Goal: Task Accomplishment & Management: Manage account settings

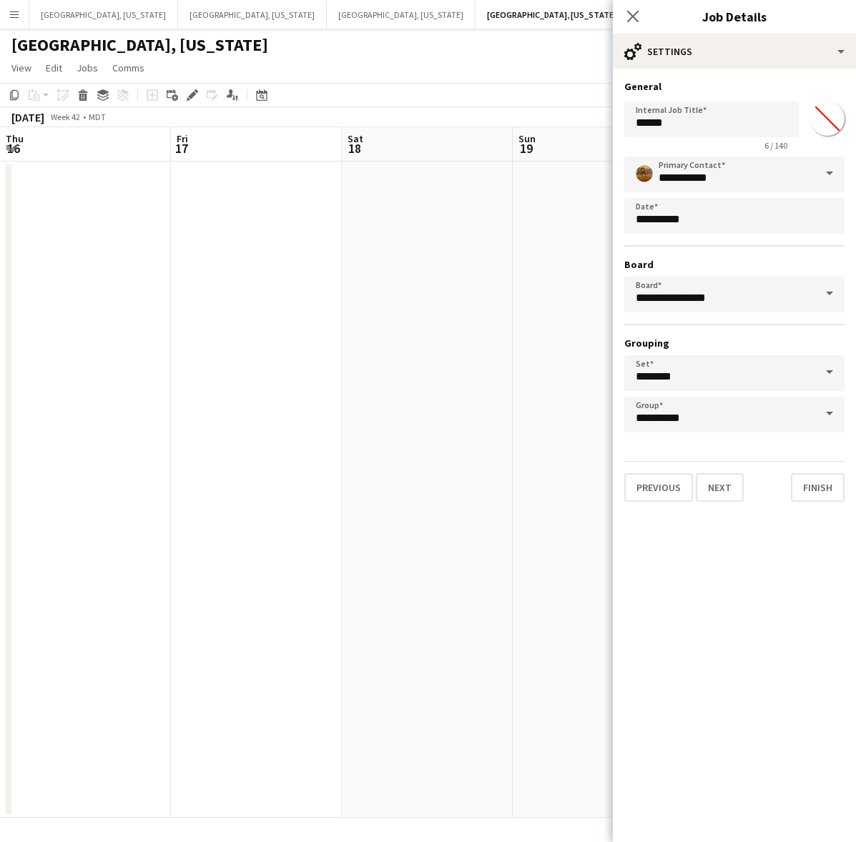
drag, startPoint x: 0, startPoint y: 0, endPoint x: 456, endPoint y: 398, distance: 604.6
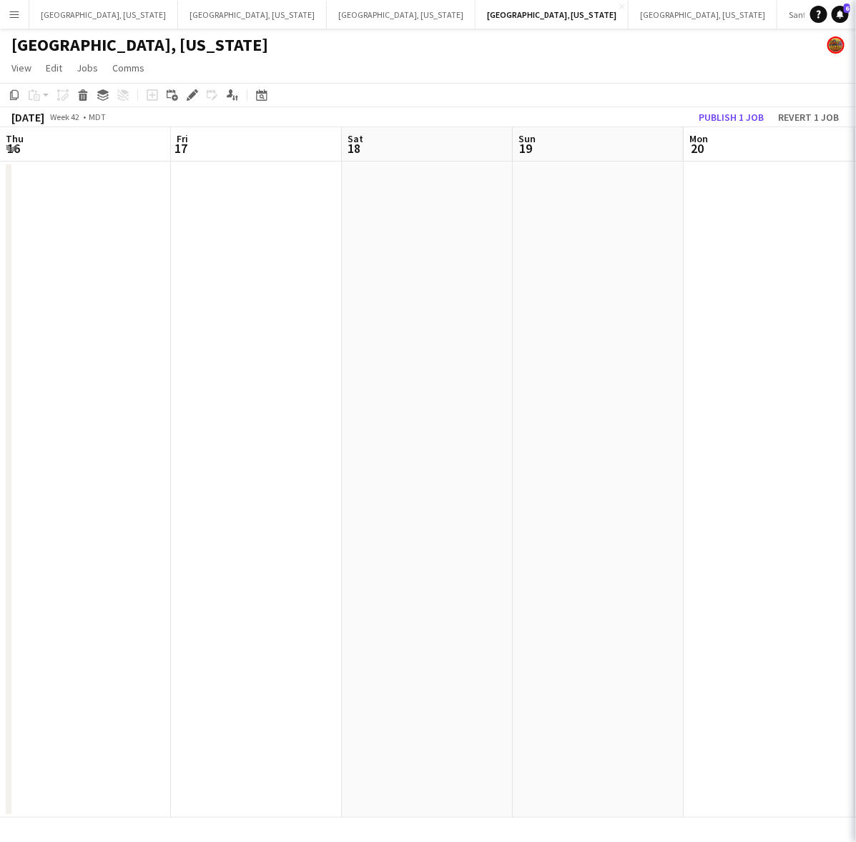
scroll to position [0, 498]
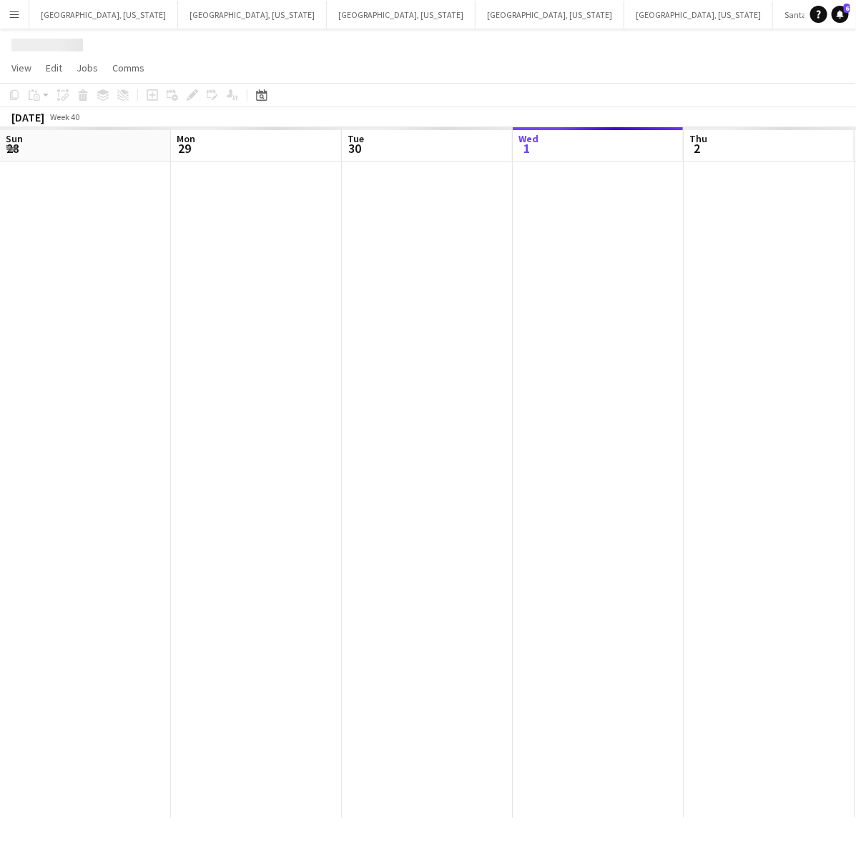
scroll to position [0, 341]
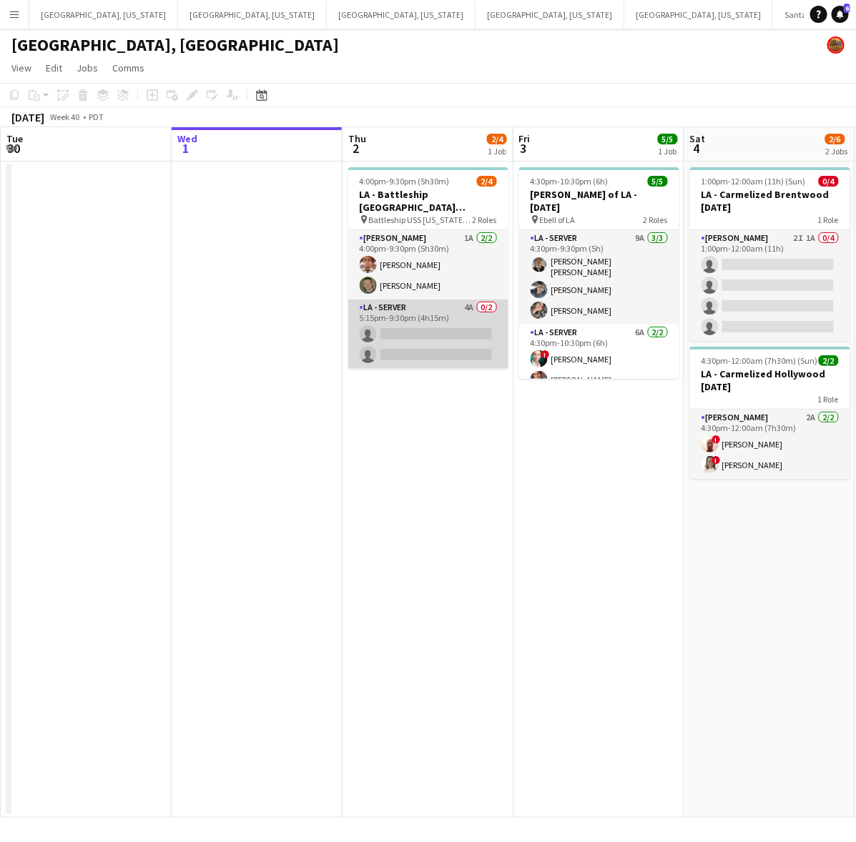
click at [465, 356] on app-card-role "LA - Server 4A 0/2 5:15pm-9:30pm (4h15m) single-neutral-actions single-neutral-…" at bounding box center [428, 334] width 160 height 69
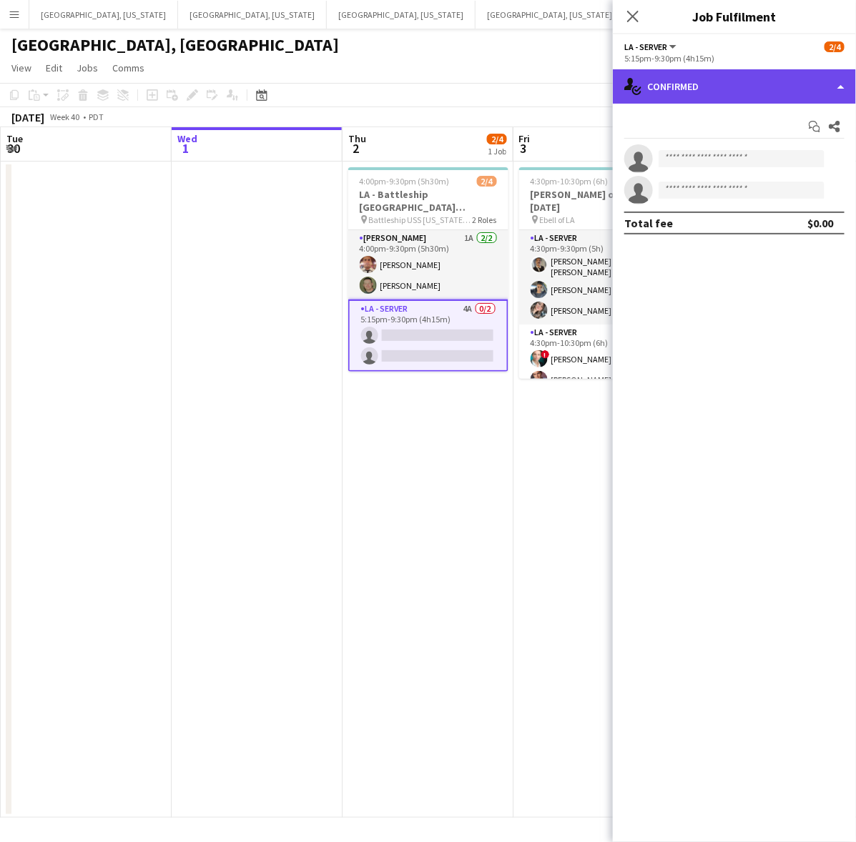
click at [692, 87] on div "single-neutral-actions-check-2 Confirmed" at bounding box center [734, 86] width 243 height 34
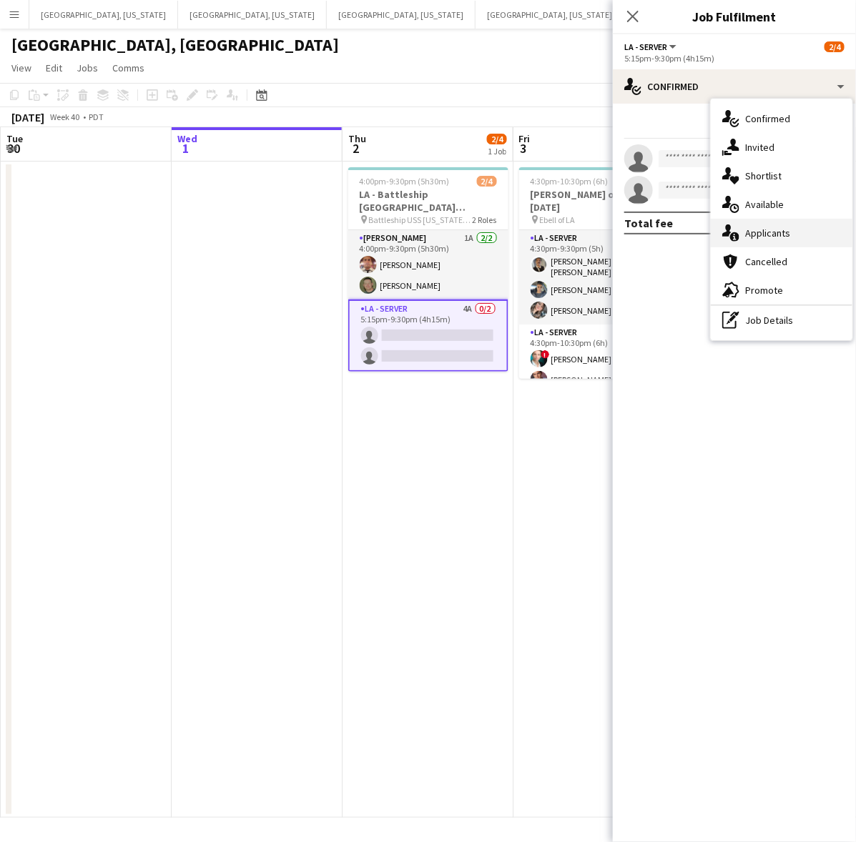
click at [784, 230] on span "Applicants" at bounding box center [767, 233] width 45 height 13
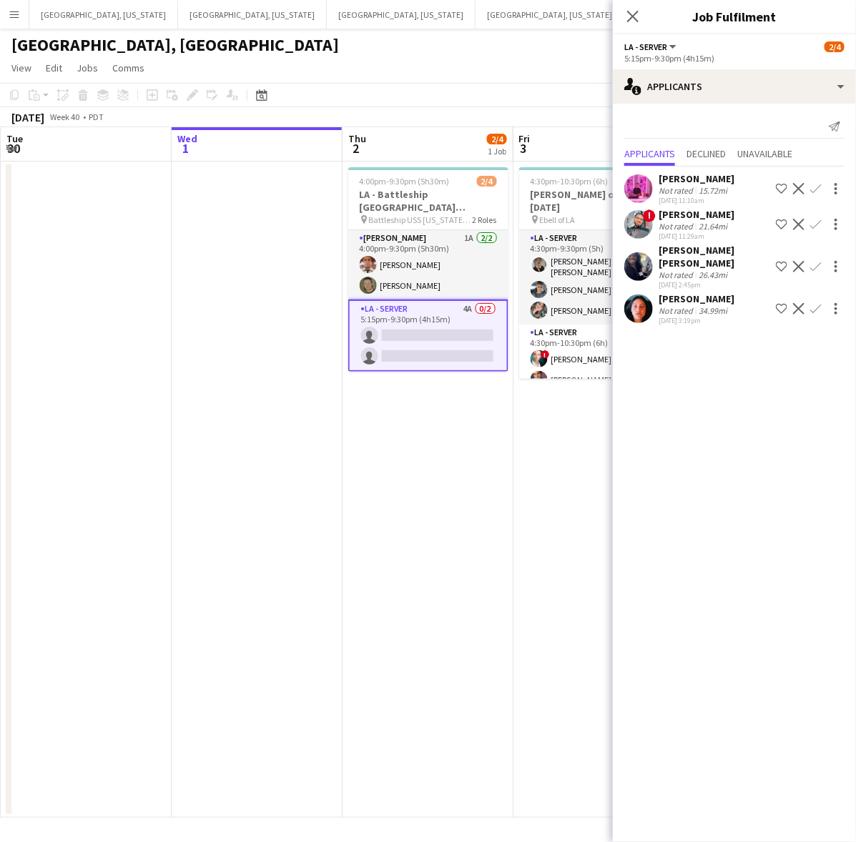
click at [324, 587] on app-date-cell at bounding box center [257, 490] width 171 height 656
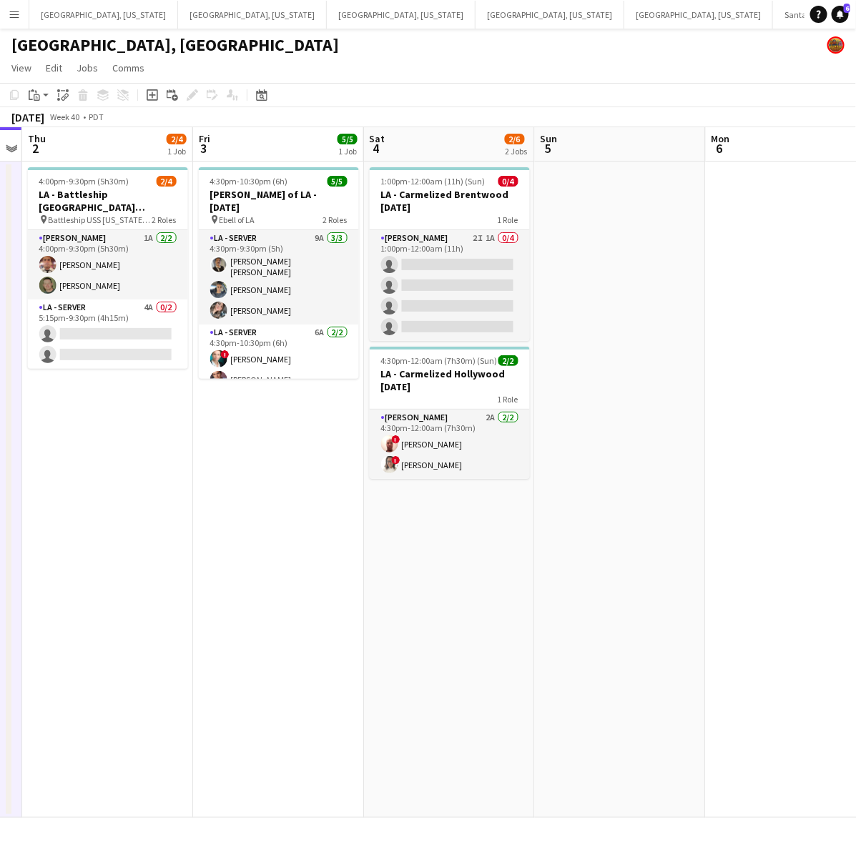
scroll to position [0, 565]
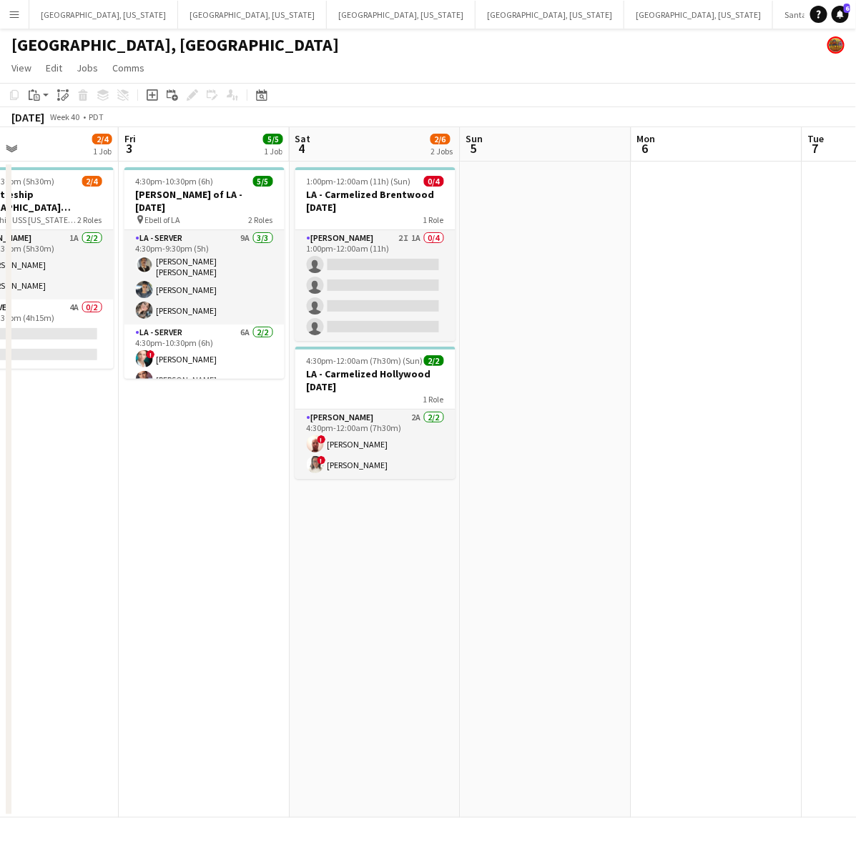
drag, startPoint x: 619, startPoint y: 576, endPoint x: 225, endPoint y: 647, distance: 400.5
click at [225, 647] on app-calendar-viewport "Mon 29 Tue 30 Wed 1 Thu 2 2/4 1 Job Fri 3 5/5 1 Job Sat 4 2/6 2 Jobs Sun 5 Mon …" at bounding box center [428, 472] width 856 height 691
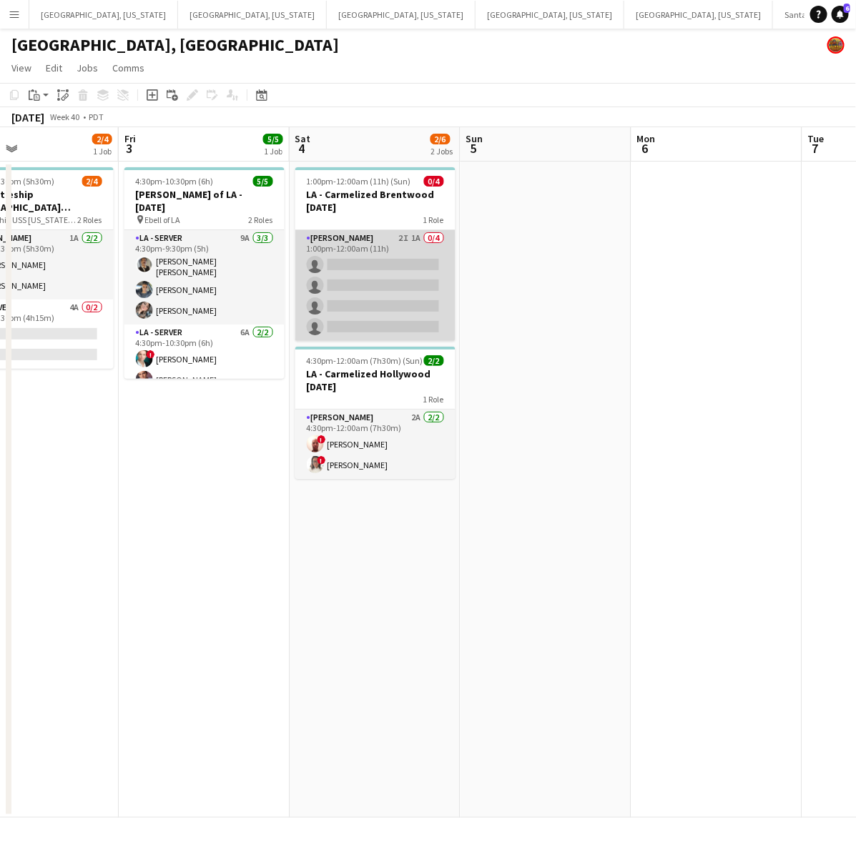
click at [379, 268] on app-card-role "[PERSON_NAME] 2I 1A 0/4 1:00pm-12:00am (11h) single-neutral-actions single-neut…" at bounding box center [375, 285] width 160 height 111
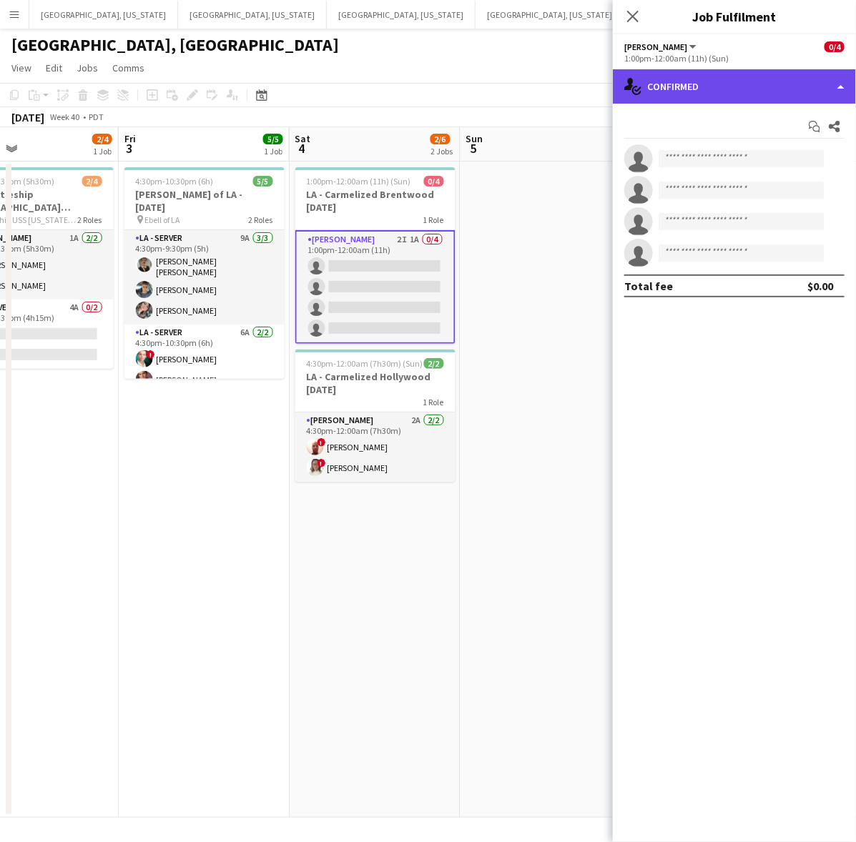
click at [685, 80] on div "single-neutral-actions-check-2 Confirmed" at bounding box center [734, 86] width 243 height 34
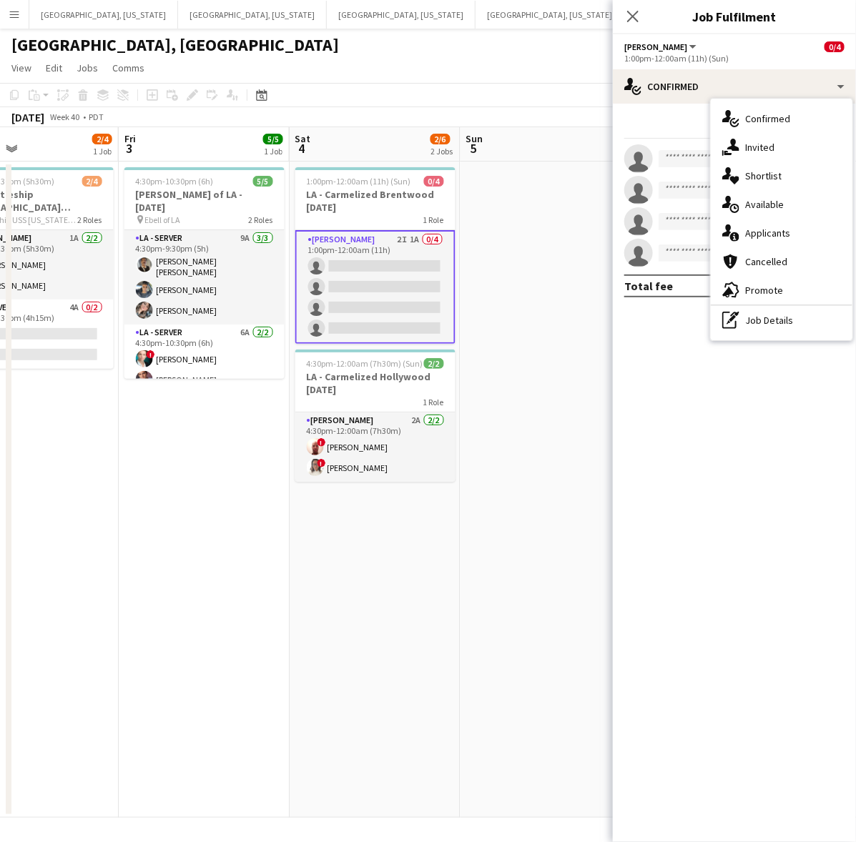
click at [368, 594] on app-date-cell "1:00pm-12:00am (11h) (Sun) 0/4 LA - Carmelized Brentwood [DATE] 1 Role [PERSON_…" at bounding box center [375, 490] width 171 height 656
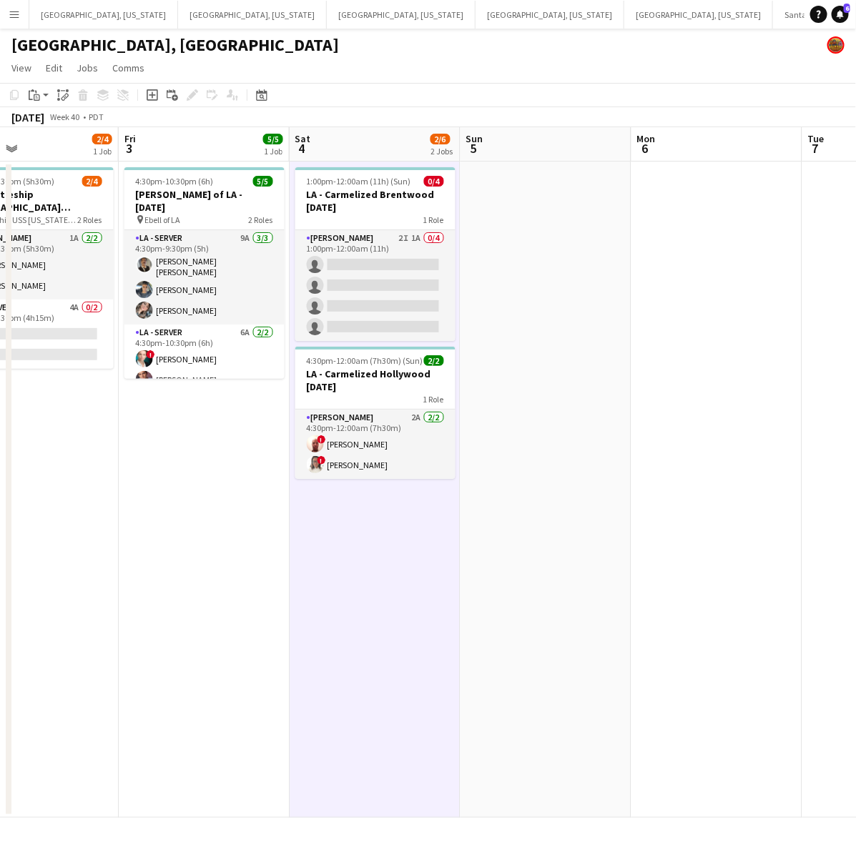
drag, startPoint x: 152, startPoint y: 740, endPoint x: 148, endPoint y: 731, distance: 10.0
click at [152, 740] on app-date-cell "4:30pm-10:30pm (6h) 5/5 [PERSON_NAME] of LA - [DATE] pin Ebell of LA 2 Roles LA…" at bounding box center [204, 490] width 171 height 656
